Goal: Transaction & Acquisition: Purchase product/service

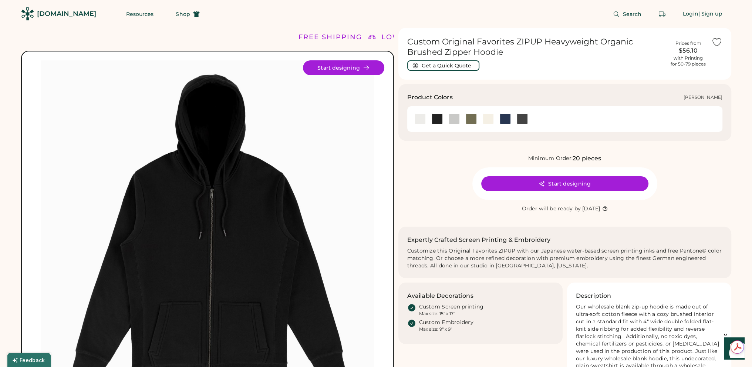
drag, startPoint x: 419, startPoint y: 118, endPoint x: 427, endPoint y: 124, distance: 9.5
click at [419, 118] on div at bounding box center [420, 118] width 11 height 11
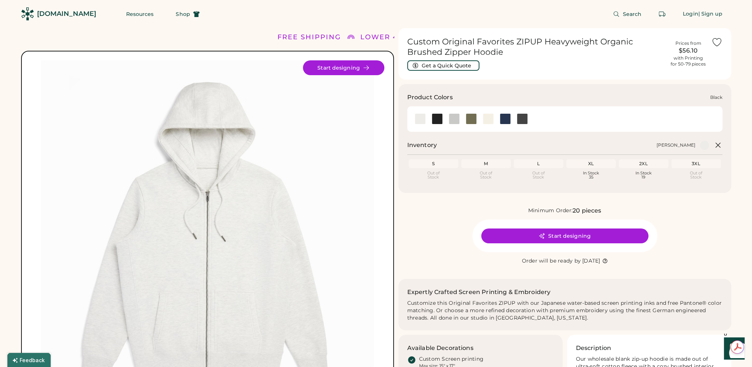
click at [435, 121] on div at bounding box center [437, 118] width 11 height 11
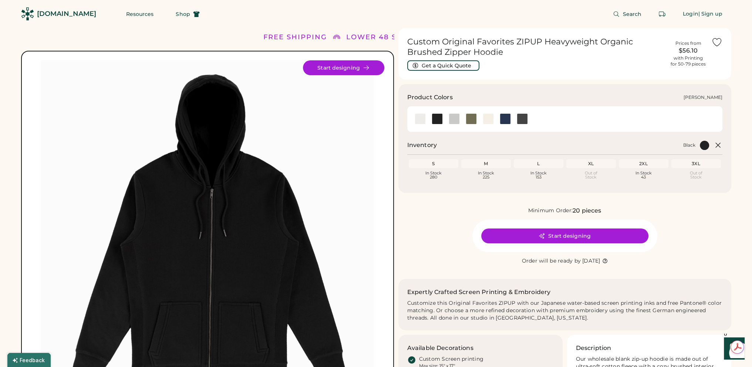
click at [422, 122] on div at bounding box center [420, 118] width 11 height 11
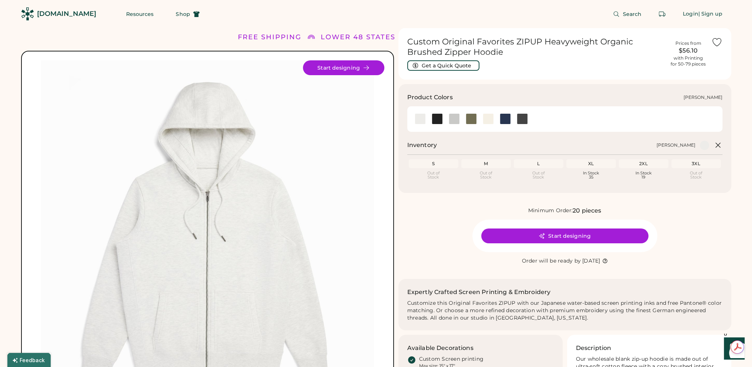
click at [454, 118] on div at bounding box center [454, 118] width 11 height 11
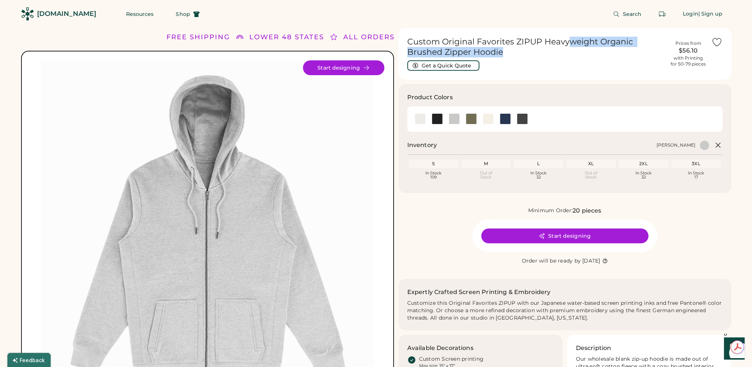
drag, startPoint x: 584, startPoint y: 35, endPoint x: 603, endPoint y: 57, distance: 28.9
click at [603, 57] on div "Custom Original Favorites ZIPUP Heavyweight Organic Brushed Zipper Hoodie Get a…" at bounding box center [564, 54] width 333 height 52
click at [603, 58] on div "Custom Original Favorites ZIPUP Heavyweight Organic Brushed Zipper Hoodie Get a…" at bounding box center [536, 54] width 258 height 34
click at [360, 64] on button "Start designing" at bounding box center [343, 67] width 81 height 15
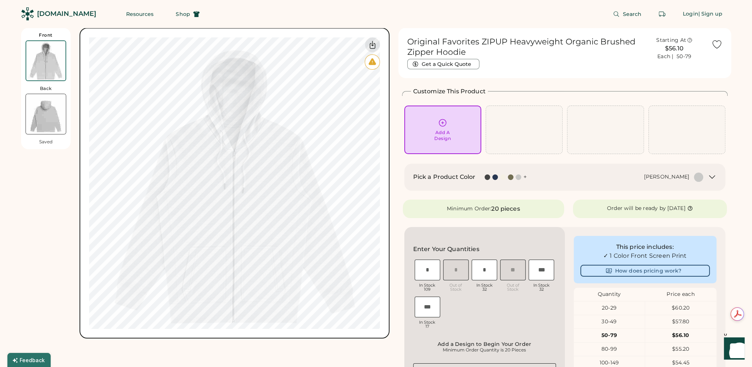
click at [713, 176] on icon at bounding box center [712, 176] width 9 height 9
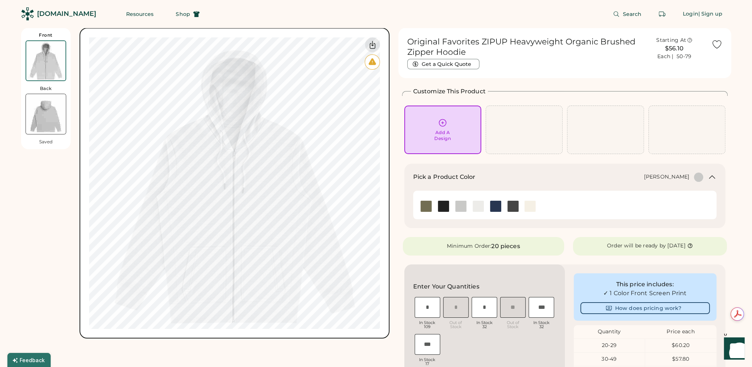
click at [713, 176] on icon at bounding box center [712, 177] width 6 height 3
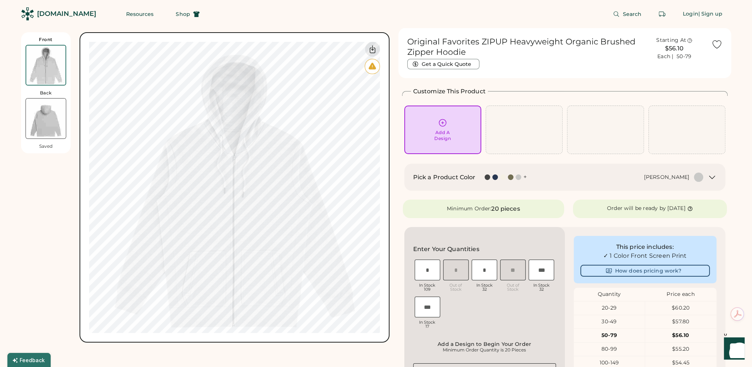
click at [44, 14] on div "[DOMAIN_NAME]" at bounding box center [66, 13] width 59 height 9
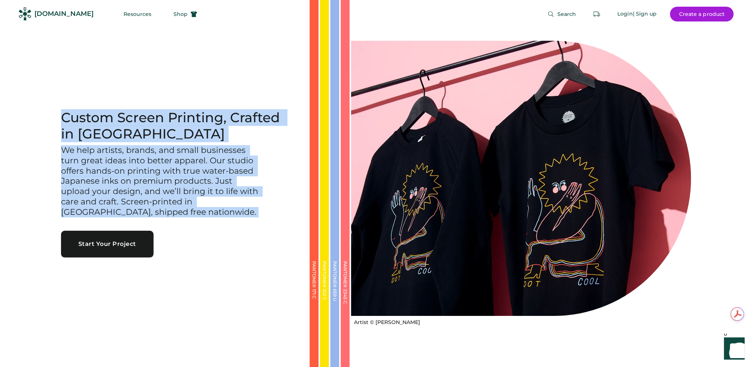
drag, startPoint x: 49, startPoint y: 93, endPoint x: 61, endPoint y: 236, distance: 143.6
click at [61, 236] on div "Custom Screen Printing, Crafted in Portland We help artists, brands, and small …" at bounding box center [176, 183] width 266 height 367
click at [61, 296] on div "Custom Screen Printing, Crafted in Portland We help artists, brands, and small …" at bounding box center [176, 183] width 266 height 367
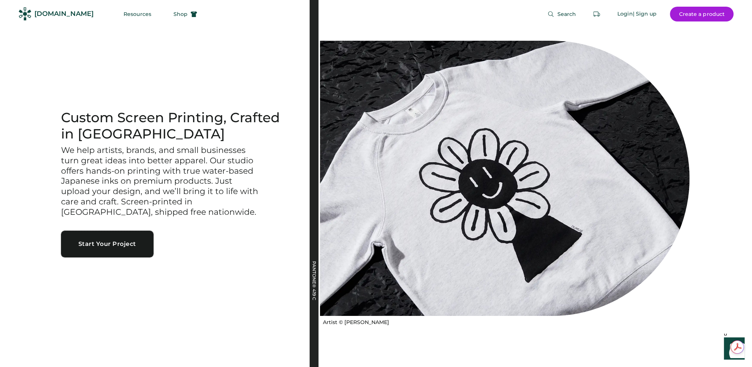
click at [99, 245] on button "Start Your Project" at bounding box center [107, 243] width 92 height 27
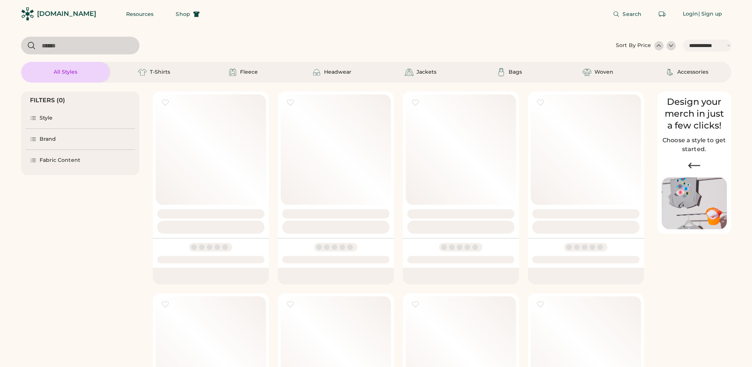
select select "*****"
select select "*"
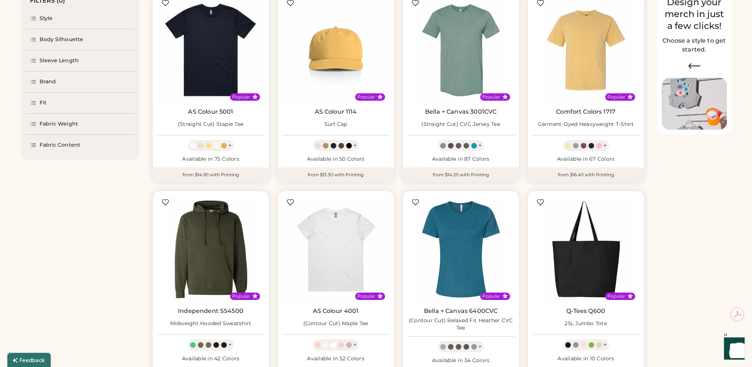
select select "*****"
select select "*"
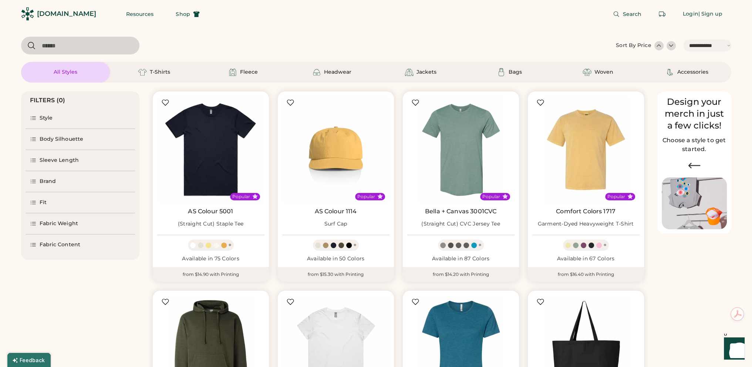
click at [41, 114] on div "Style" at bounding box center [46, 117] width 13 height 7
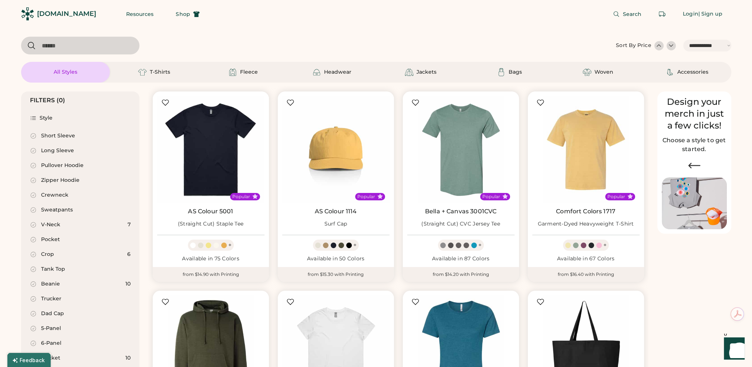
click at [68, 179] on div "Zipper Hoodie" at bounding box center [60, 179] width 38 height 7
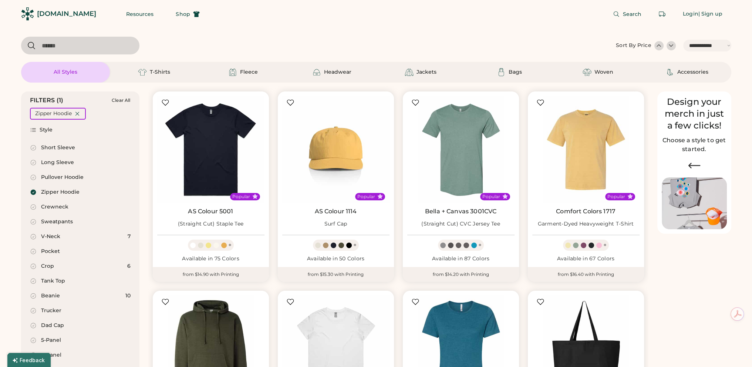
select select "*"
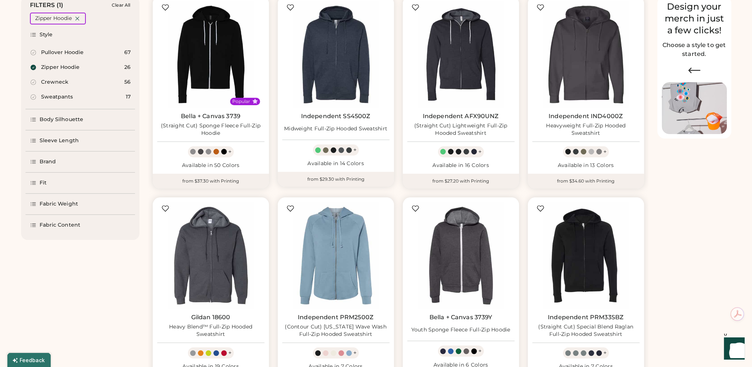
scroll to position [148, 0]
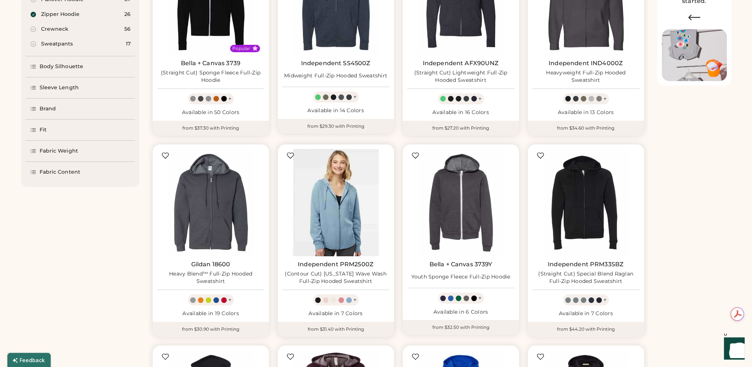
click at [336, 206] on img at bounding box center [335, 202] width 107 height 107
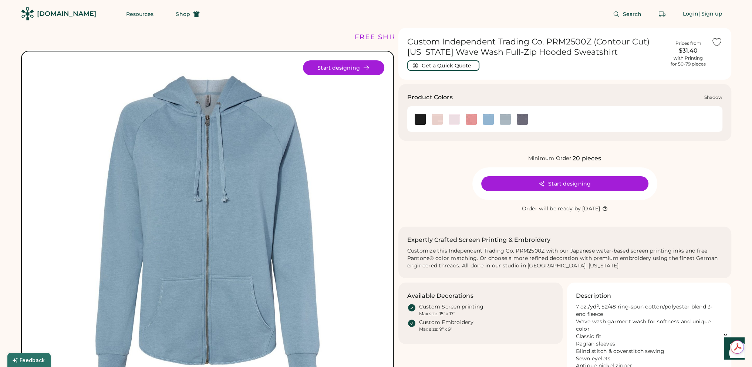
click at [520, 117] on img at bounding box center [522, 119] width 11 height 11
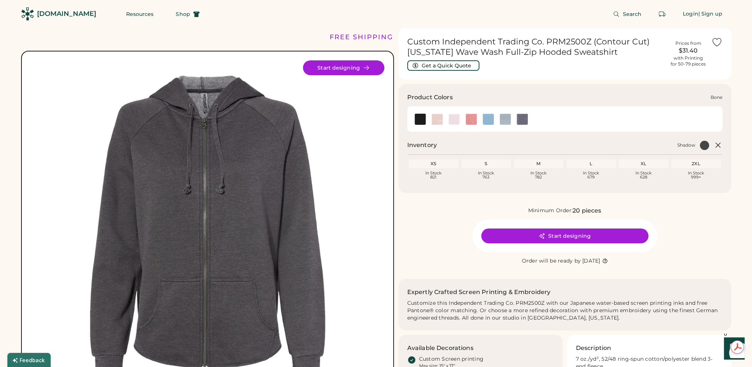
click at [451, 119] on img at bounding box center [454, 119] width 11 height 11
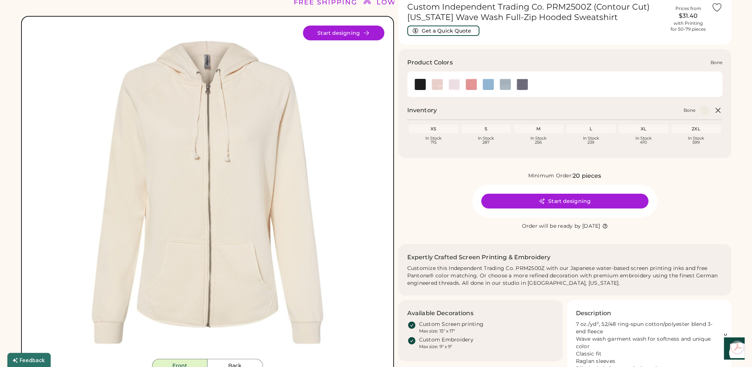
scroll to position [74, 0]
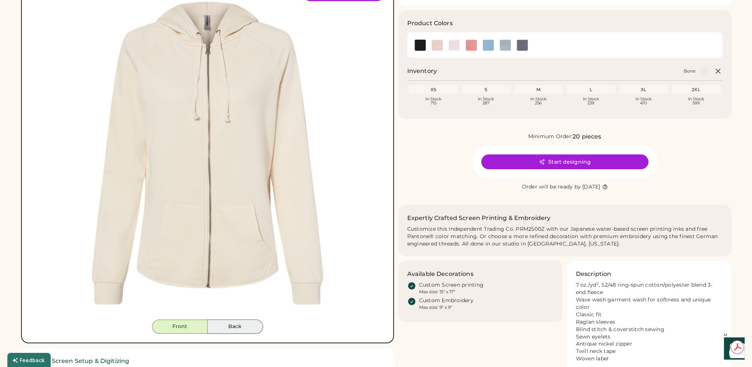
click at [235, 323] on button "Back" at bounding box center [235, 326] width 55 height 14
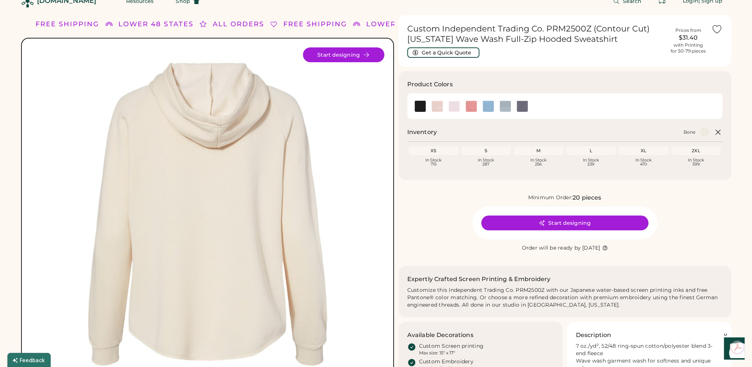
scroll to position [0, 0]
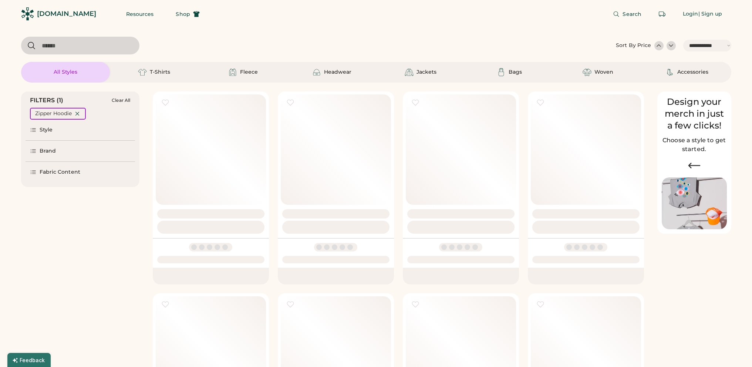
select select "*****"
select select "*"
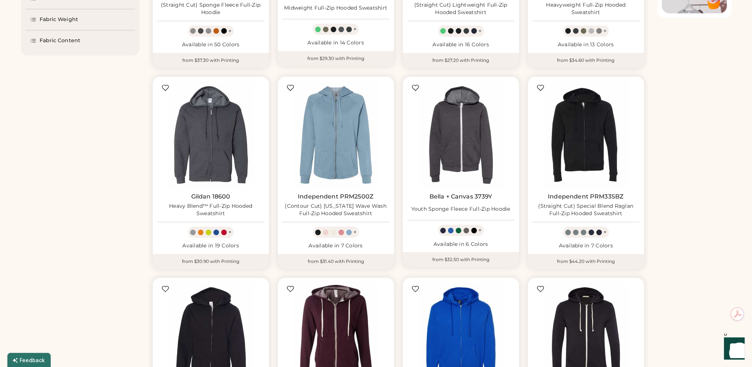
scroll to position [338, 0]
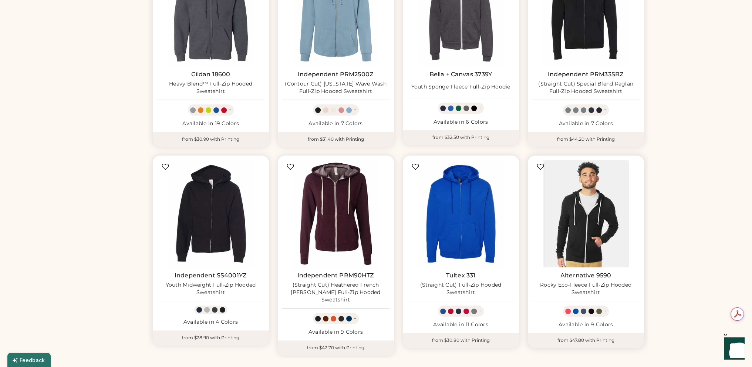
click at [595, 230] on img at bounding box center [585, 213] width 107 height 107
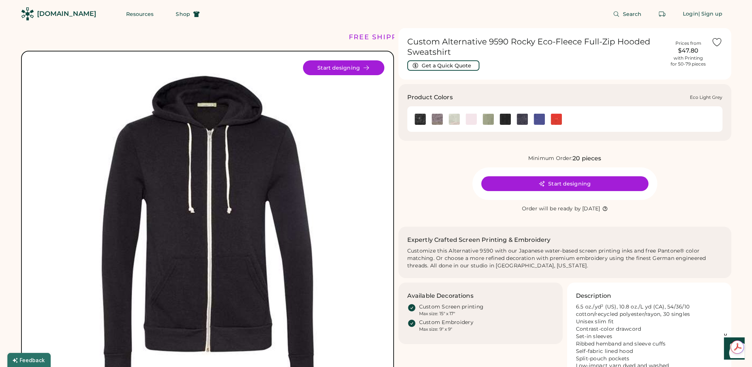
click at [451, 114] on img at bounding box center [454, 119] width 11 height 11
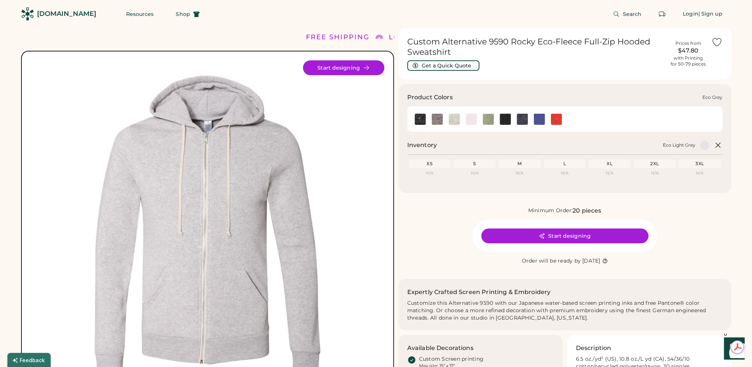
click at [440, 118] on img at bounding box center [437, 119] width 11 height 11
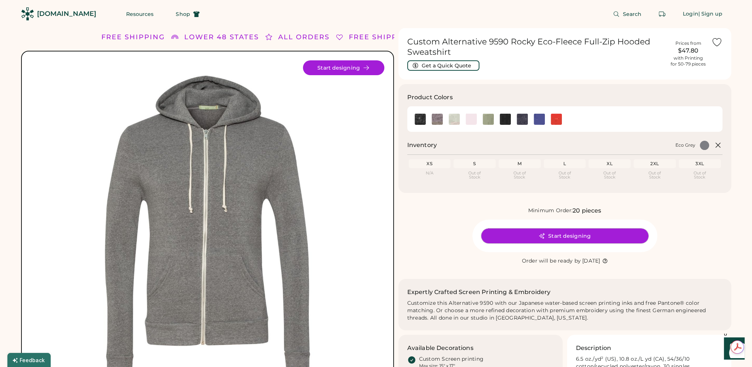
click at [579, 236] on button "Start designing" at bounding box center [564, 235] width 167 height 15
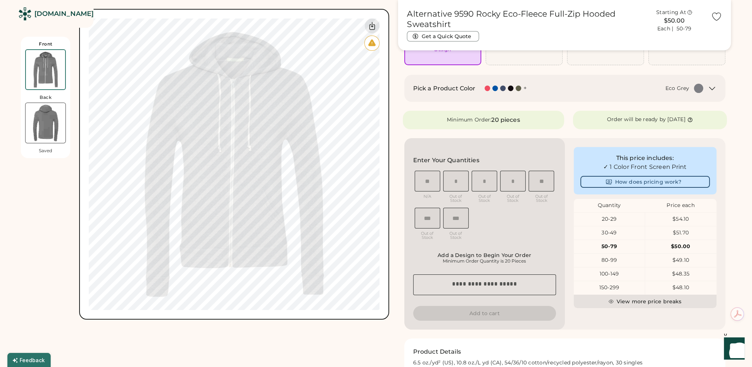
scroll to position [111, 0]
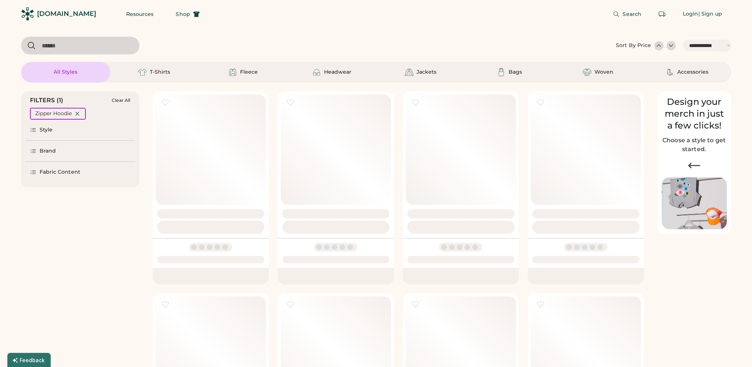
select select "*****"
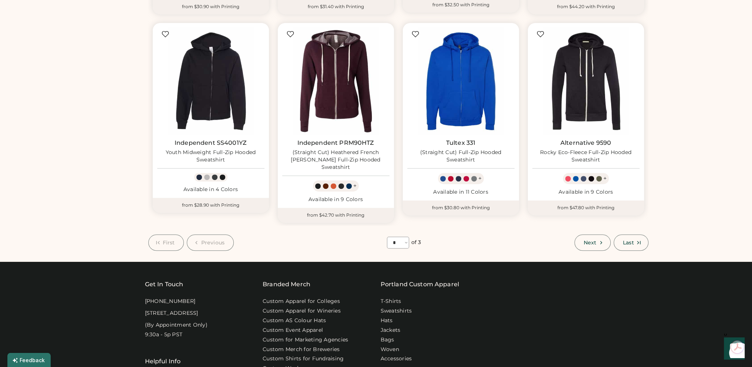
scroll to position [523, 0]
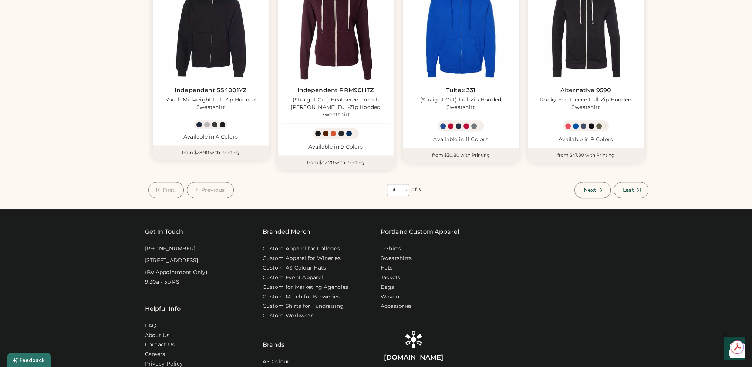
click at [590, 187] on span "Next" at bounding box center [590, 189] width 13 height 5
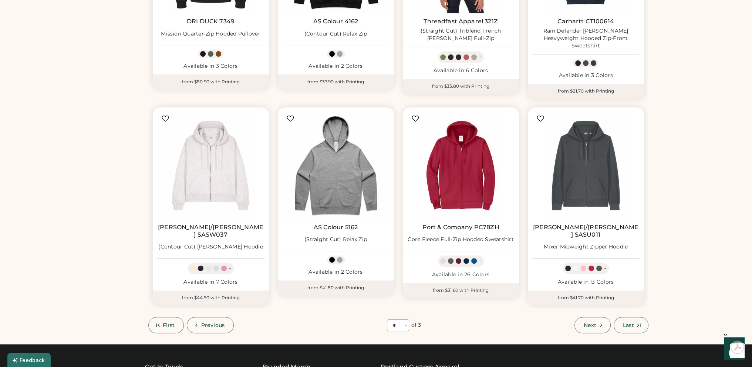
scroll to position [550, 0]
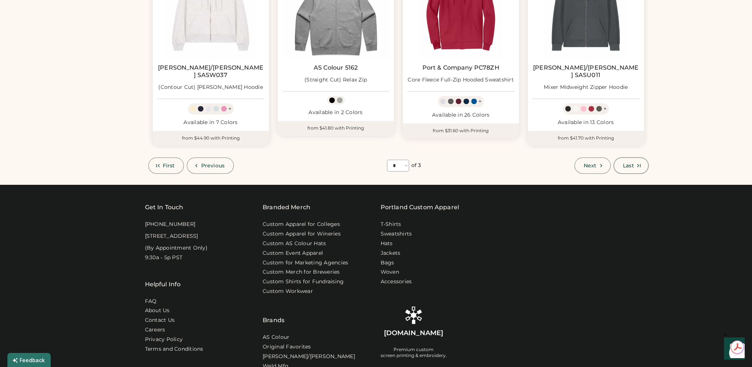
click at [633, 163] on span "Last" at bounding box center [628, 165] width 11 height 5
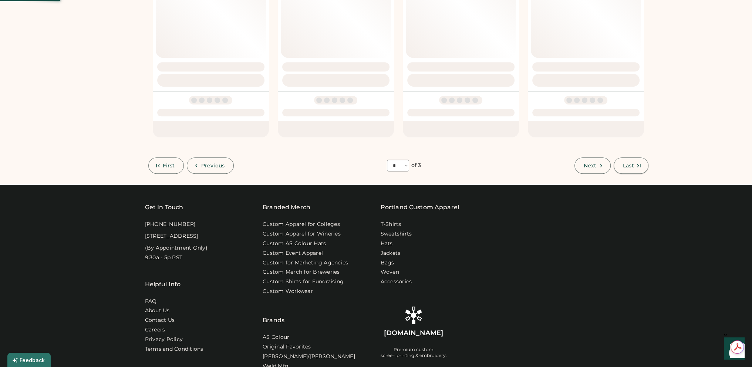
select select "*"
